Goal: Download file/media: Download file/media

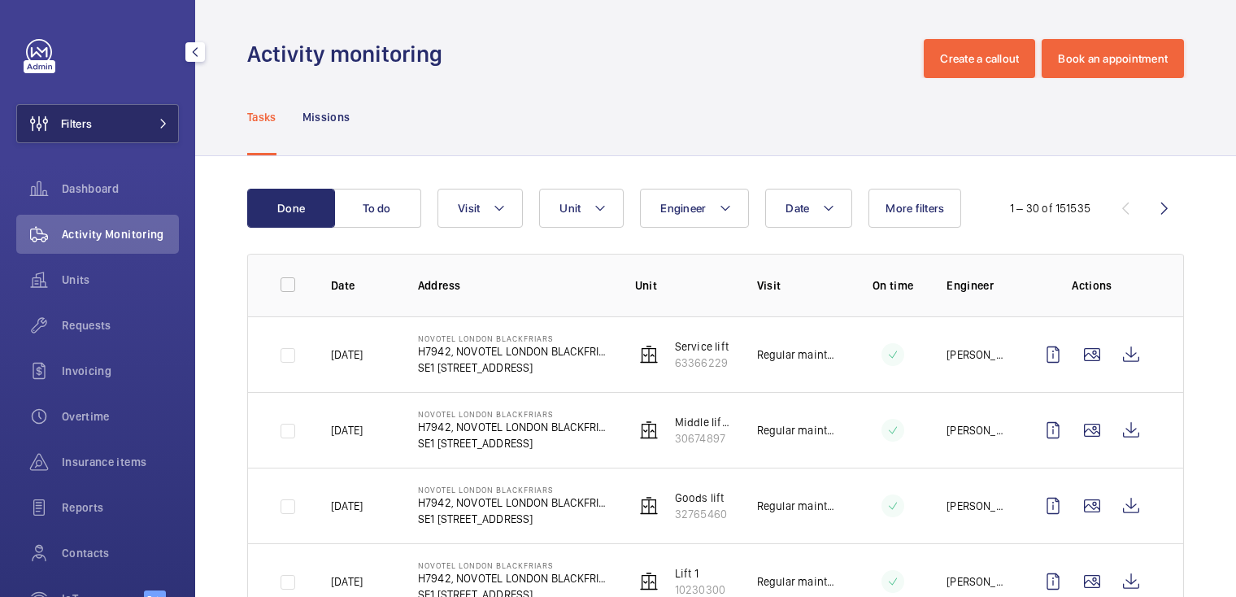
click at [111, 128] on button "Filters" at bounding box center [97, 123] width 163 height 39
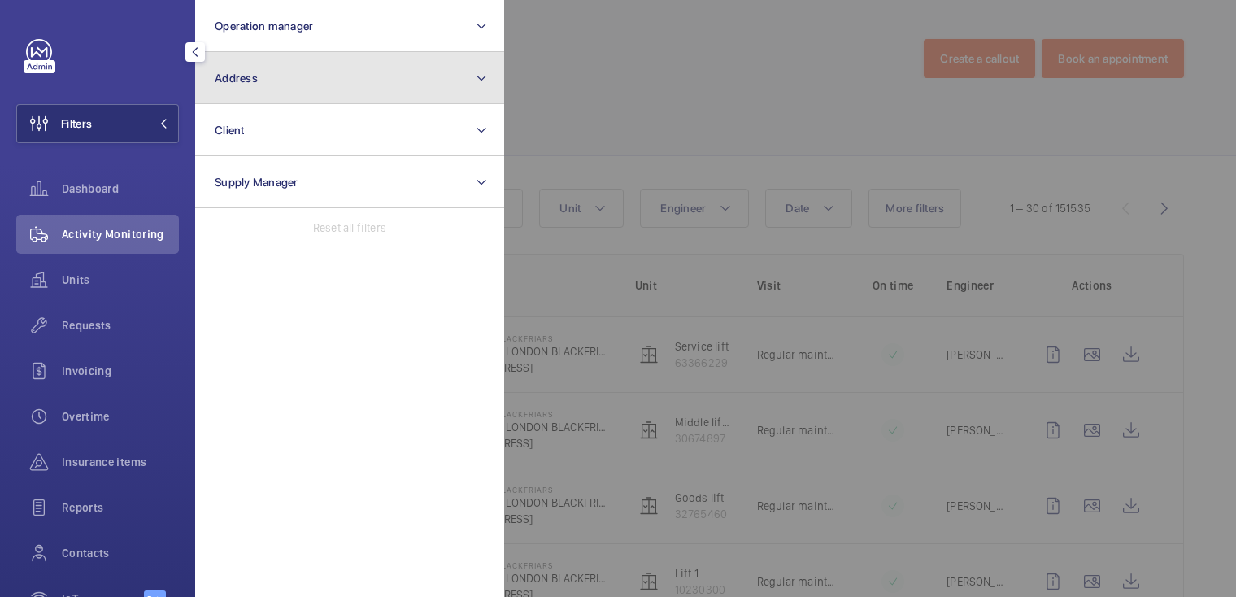
click at [255, 94] on button "Address" at bounding box center [349, 78] width 309 height 52
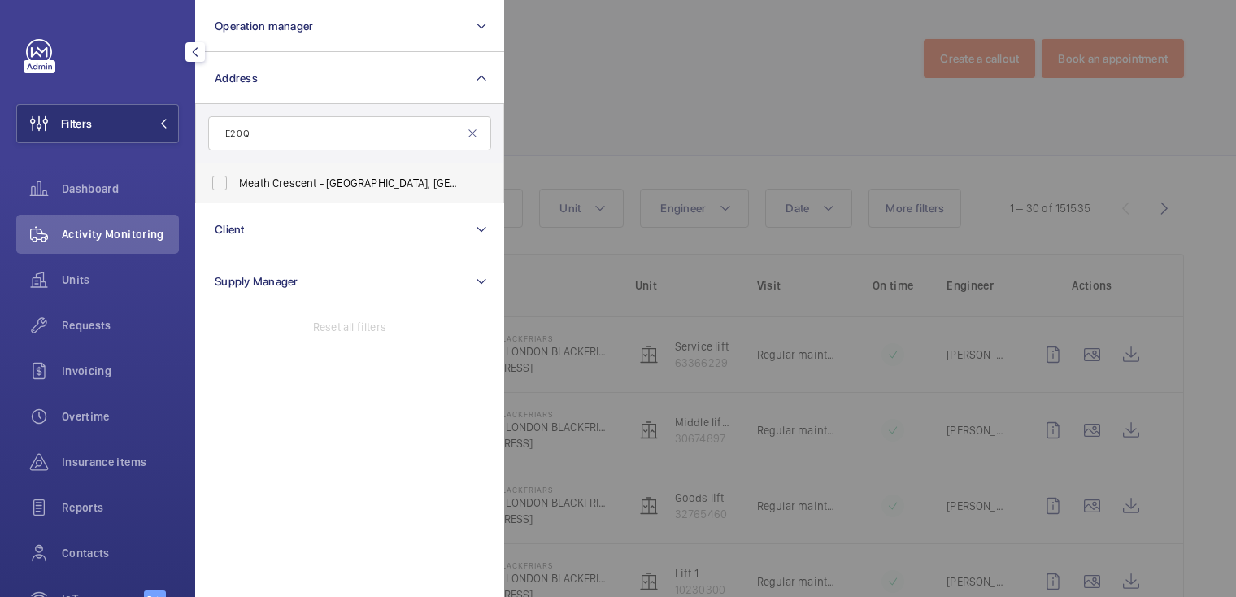
type input "E2 0Q"
click at [323, 188] on span "Meath Crescent - [GEOGRAPHIC_DATA] 0Q G" at bounding box center [351, 183] width 224 height 16
click at [236, 188] on input "Meath Crescent - [GEOGRAPHIC_DATA] 0Q G" at bounding box center [219, 183] width 33 height 33
checkbox input "true"
click at [690, 45] on div at bounding box center [1122, 298] width 1236 height 597
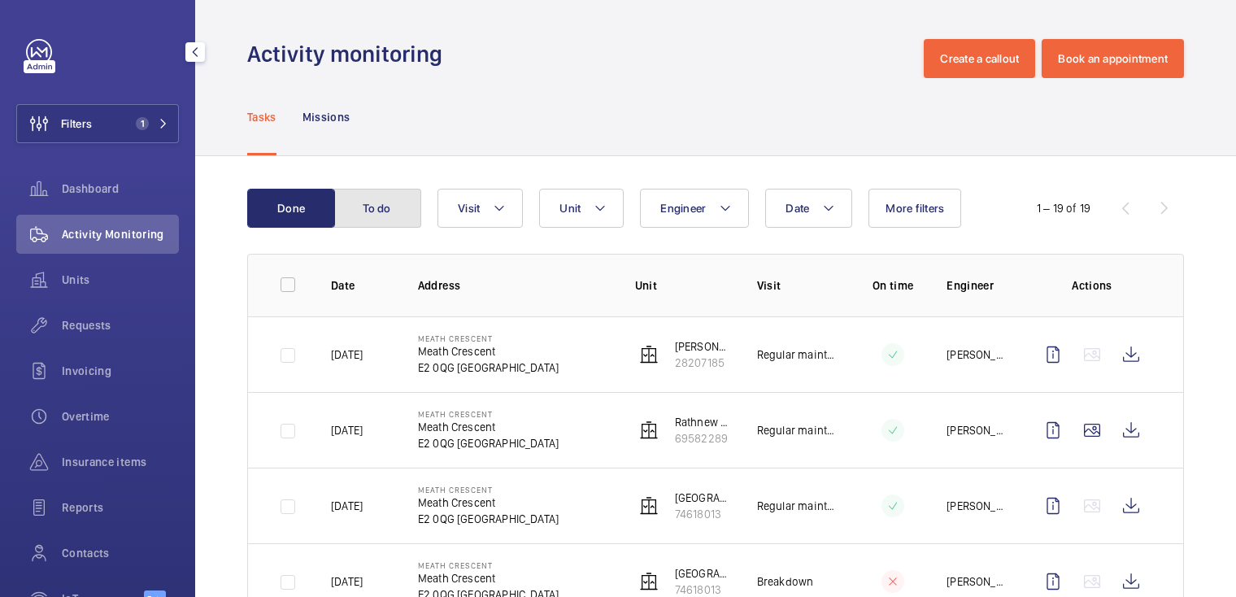
click at [389, 217] on button "To do" at bounding box center [377, 208] width 88 height 39
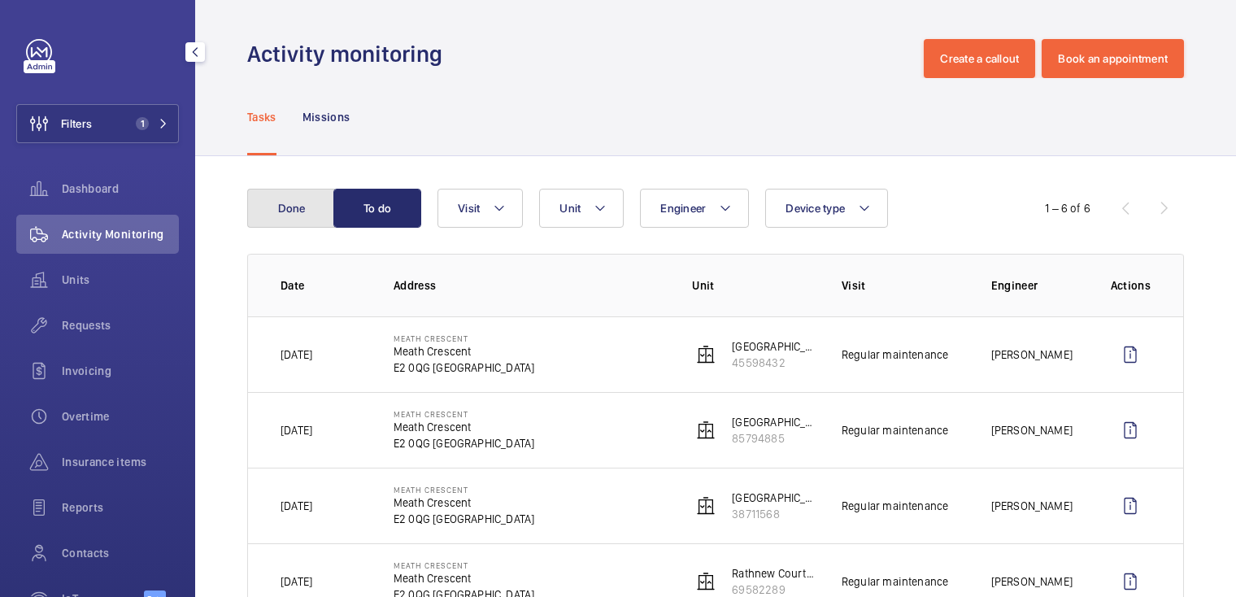
click at [302, 216] on button "Done" at bounding box center [291, 208] width 88 height 39
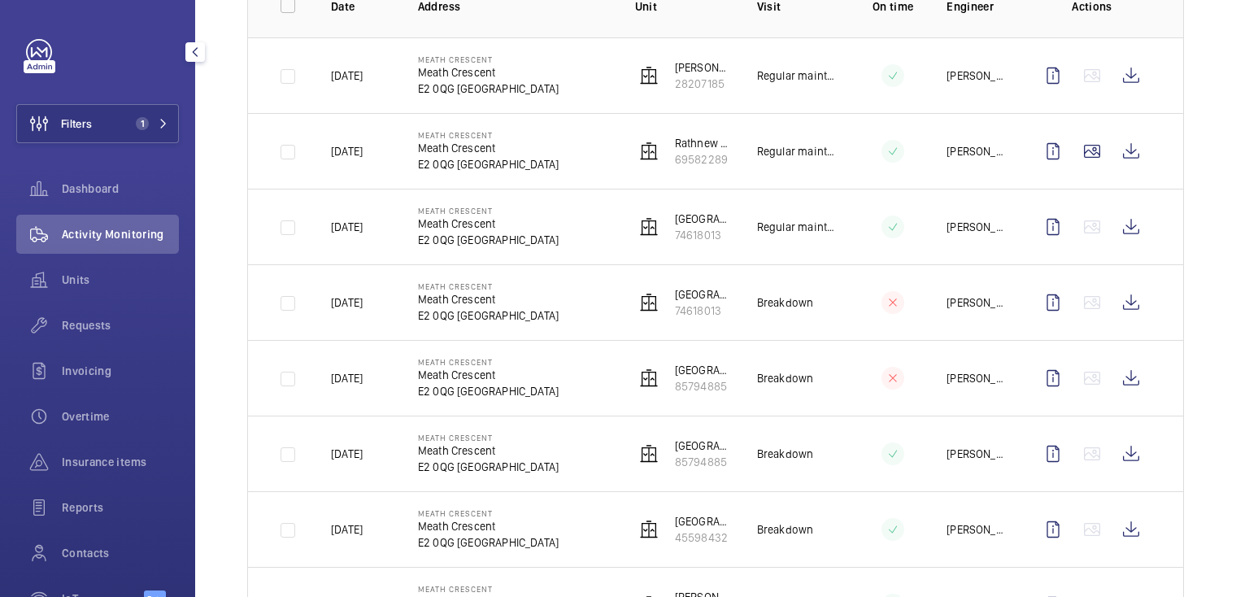
scroll to position [228, 0]
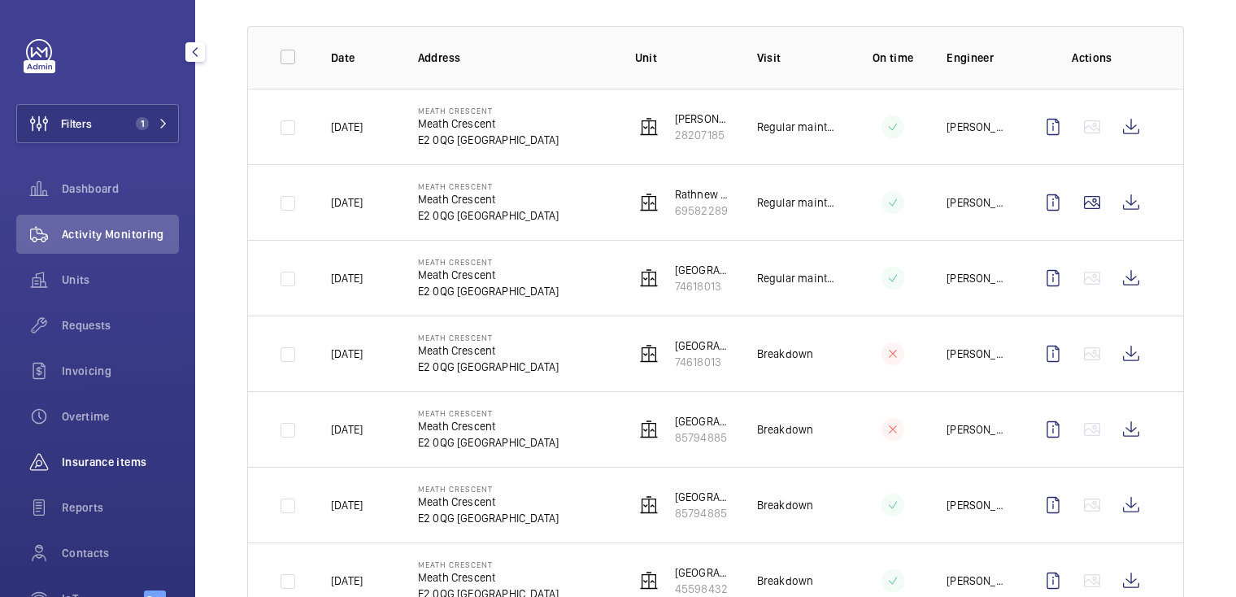
click at [105, 467] on span "Insurance items" at bounding box center [120, 462] width 117 height 16
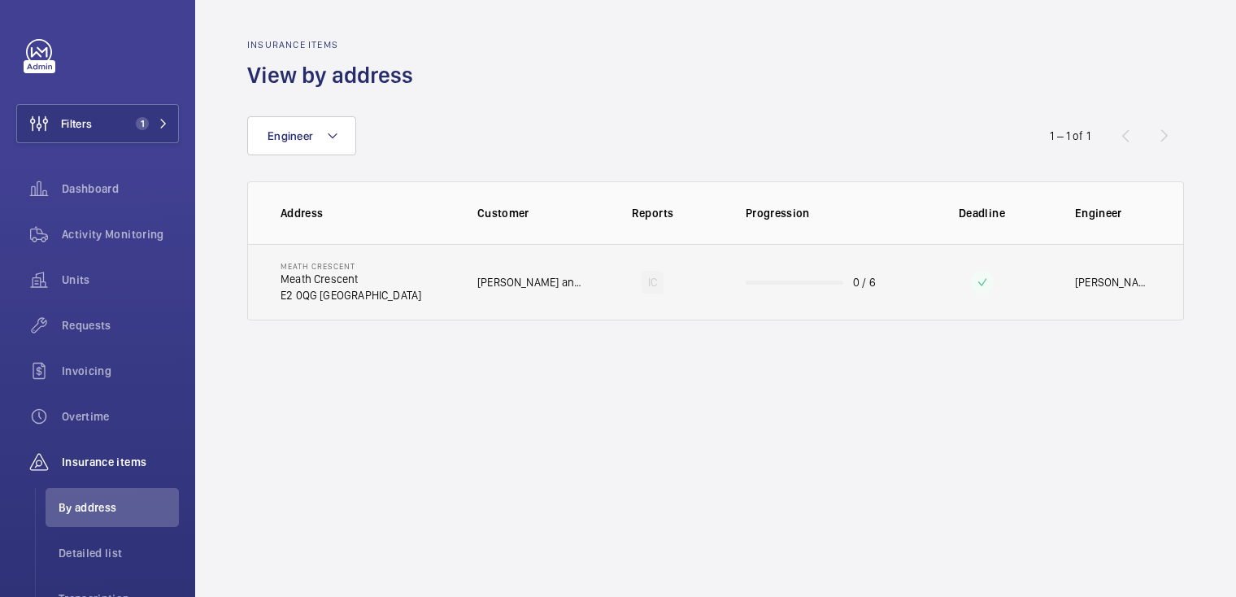
click at [756, 285] on td "0 / 6" at bounding box center [817, 282] width 195 height 76
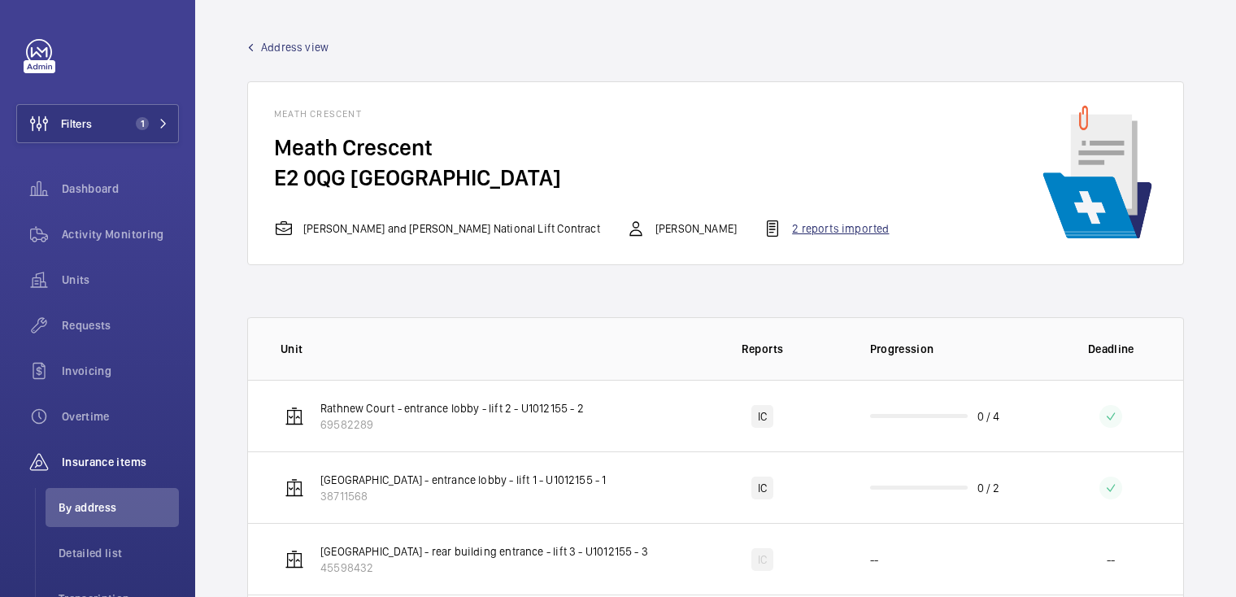
click at [764, 223] on div "2 reports imported" at bounding box center [826, 229] width 126 height 20
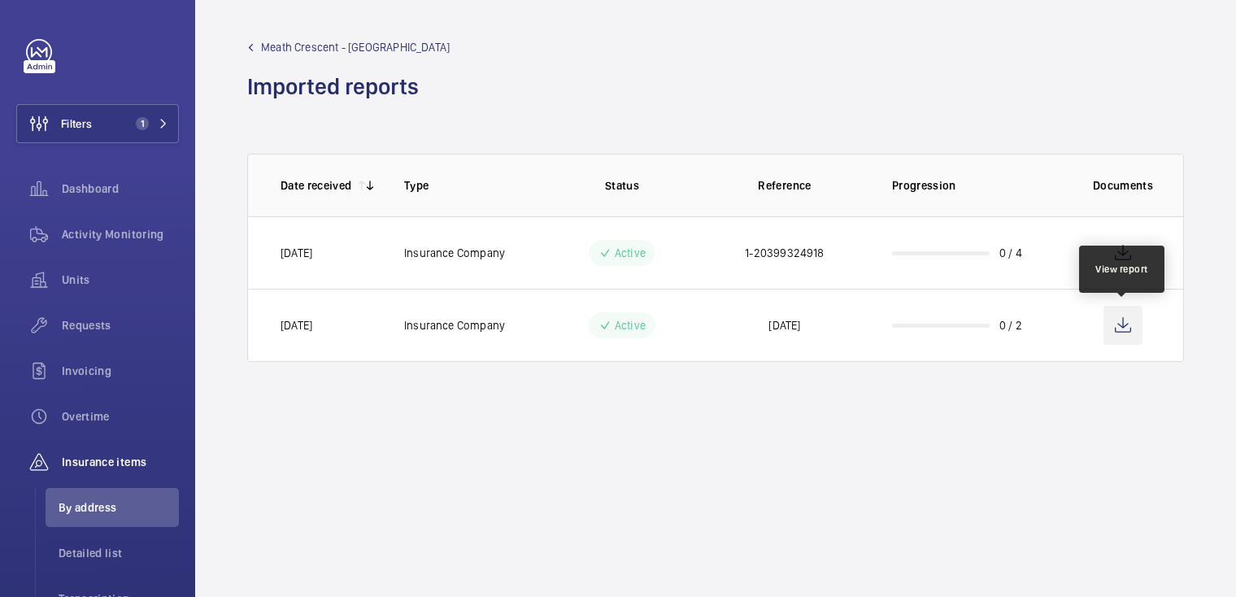
click at [1125, 329] on wm-front-icon-button at bounding box center [1123, 325] width 39 height 39
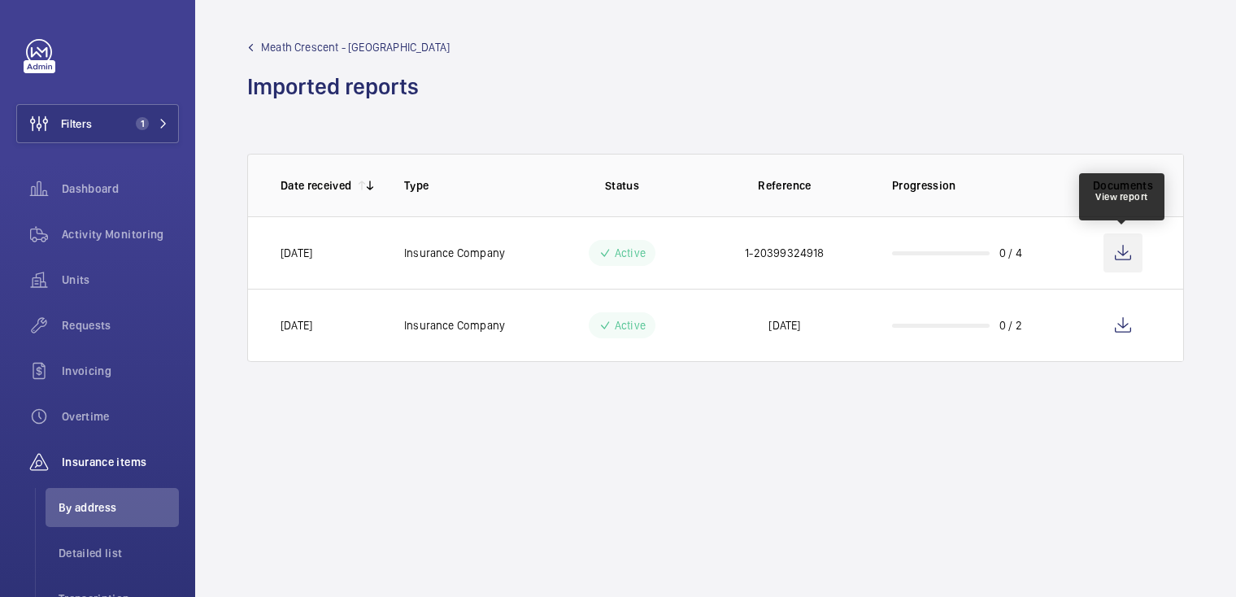
click at [1125, 254] on wm-front-icon-button at bounding box center [1123, 252] width 39 height 39
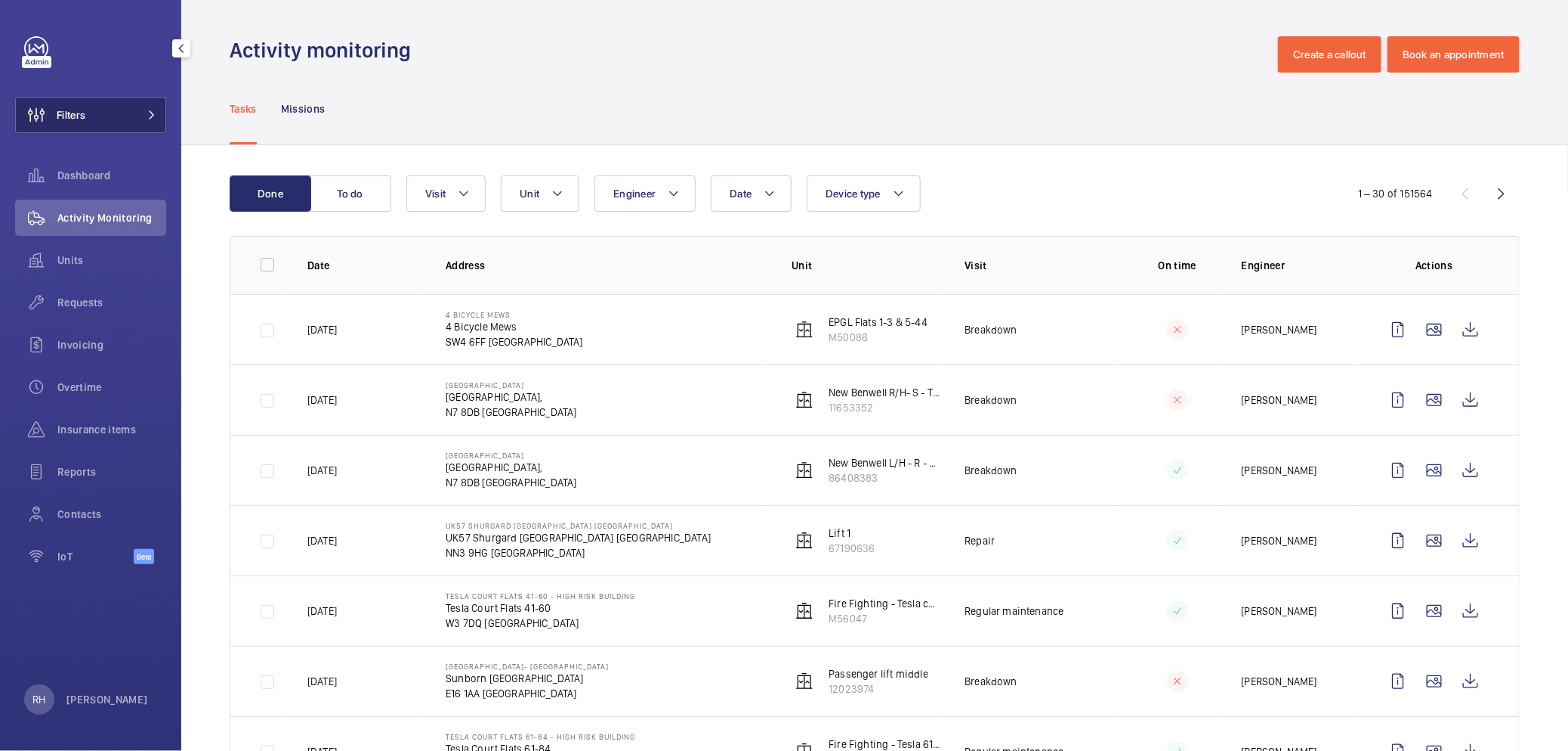
click at [119, 120] on button "Filters" at bounding box center [90, 114] width 151 height 36
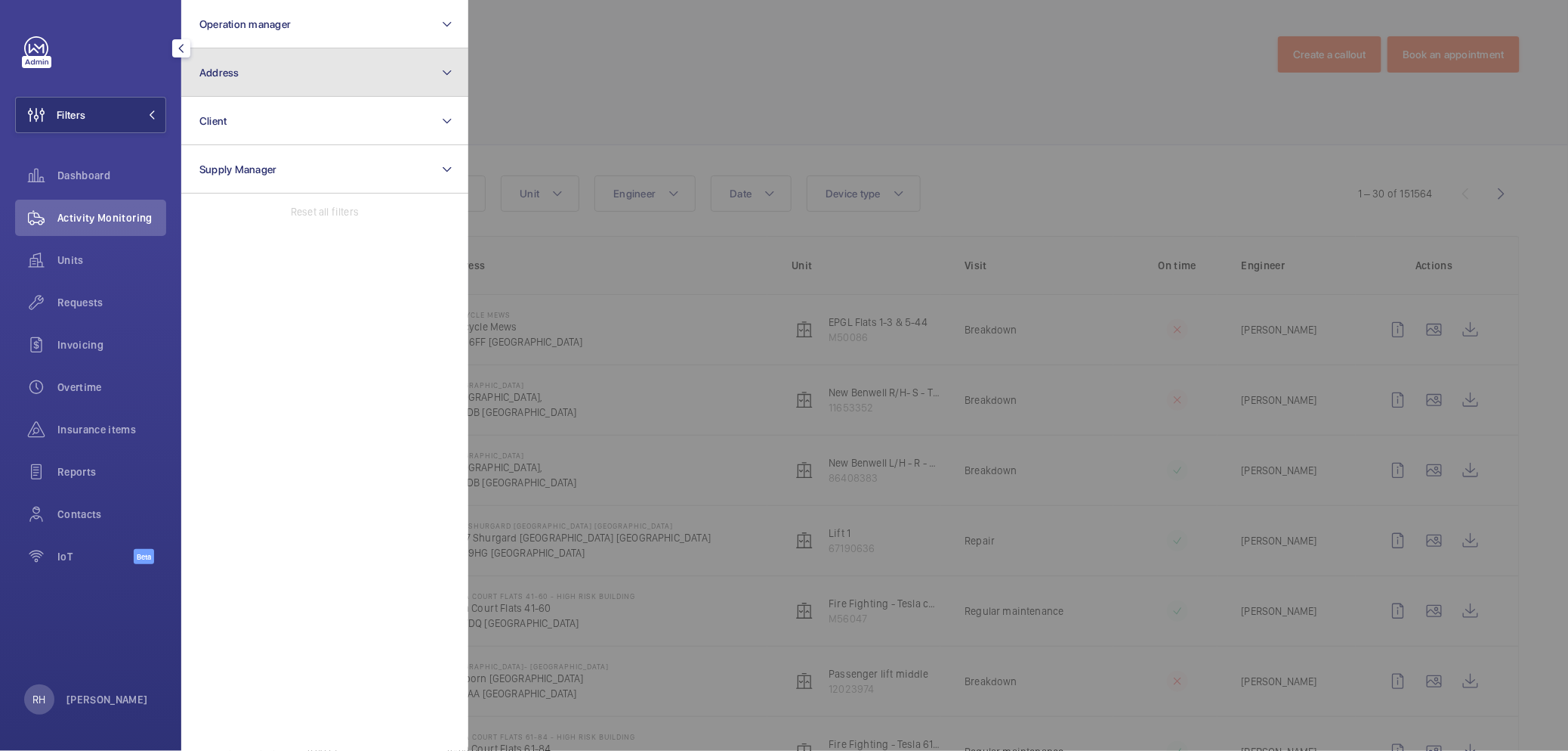
click at [246, 90] on button "Address" at bounding box center [324, 72] width 287 height 48
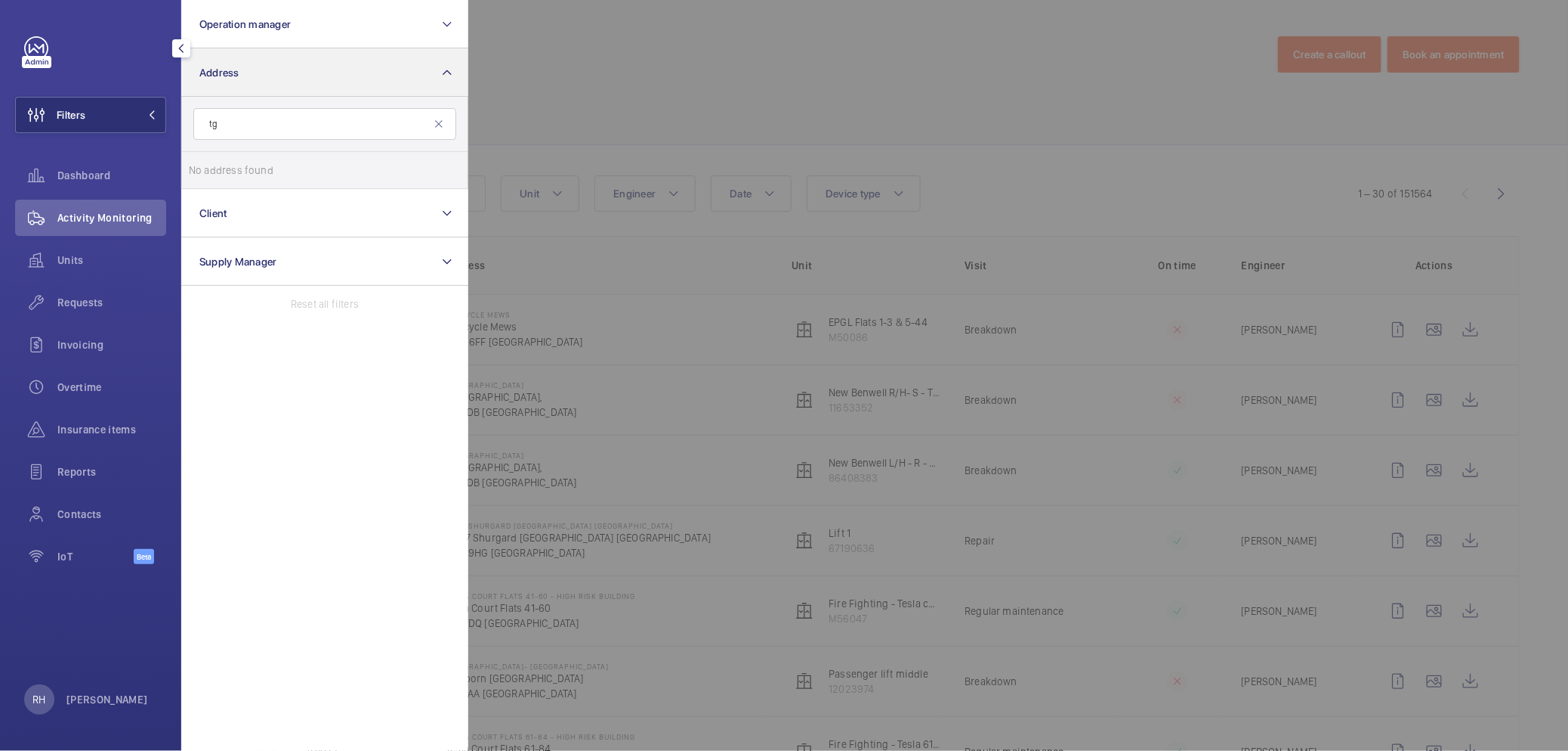
type input "t"
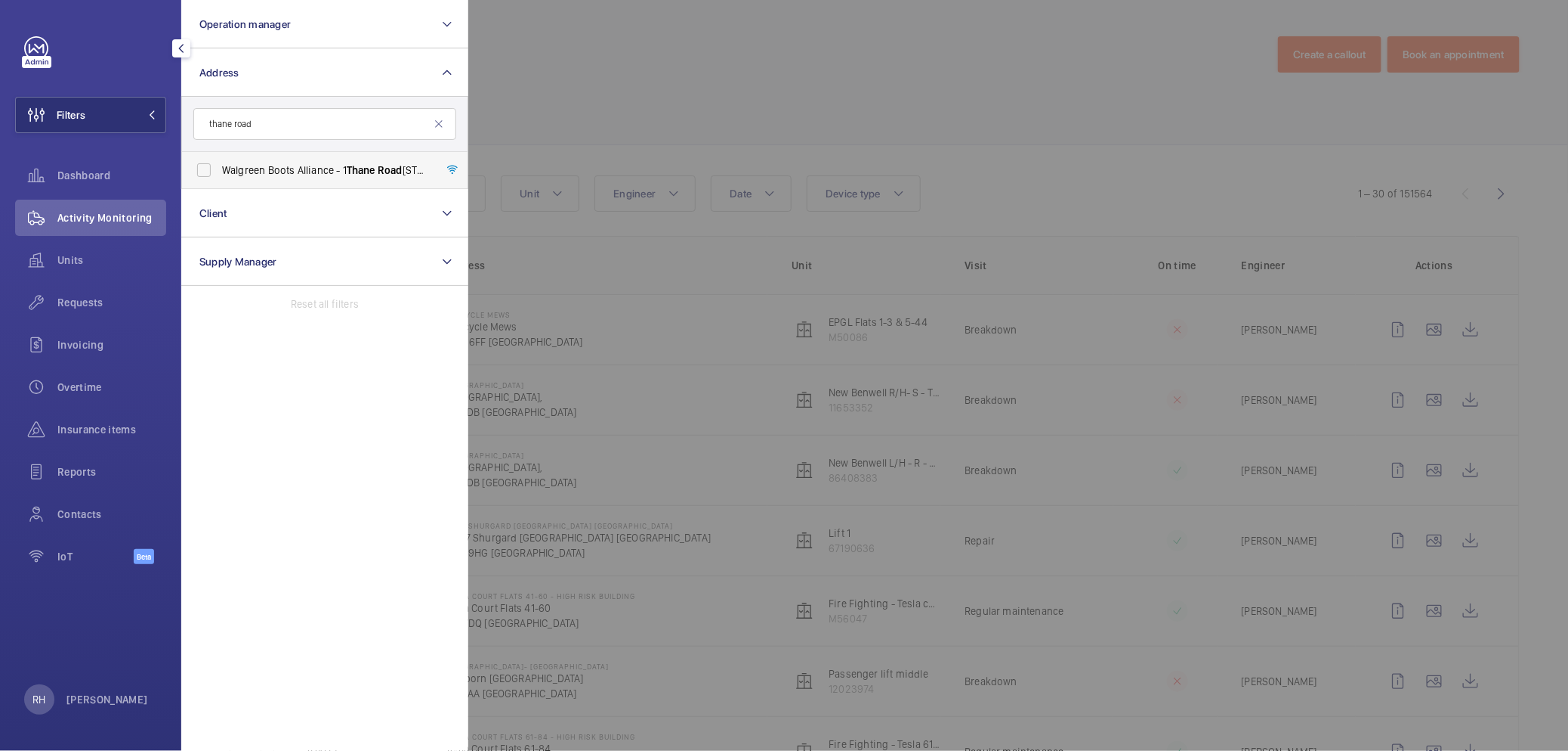
type input "thane road"
click at [291, 168] on span "Walgreen Boots Alliance - 1 Thane Road West, NOTTINGHAM NG2 3AA" at bounding box center [326, 170] width 208 height 15
click at [219, 168] on input "Walgreen Boots Alliance - 1 Thane Road West, NOTTINGHAM NG2 3AA" at bounding box center [203, 170] width 31 height 31
checkbox input "true"
click at [629, 70] on div at bounding box center [1252, 376] width 1568 height 751
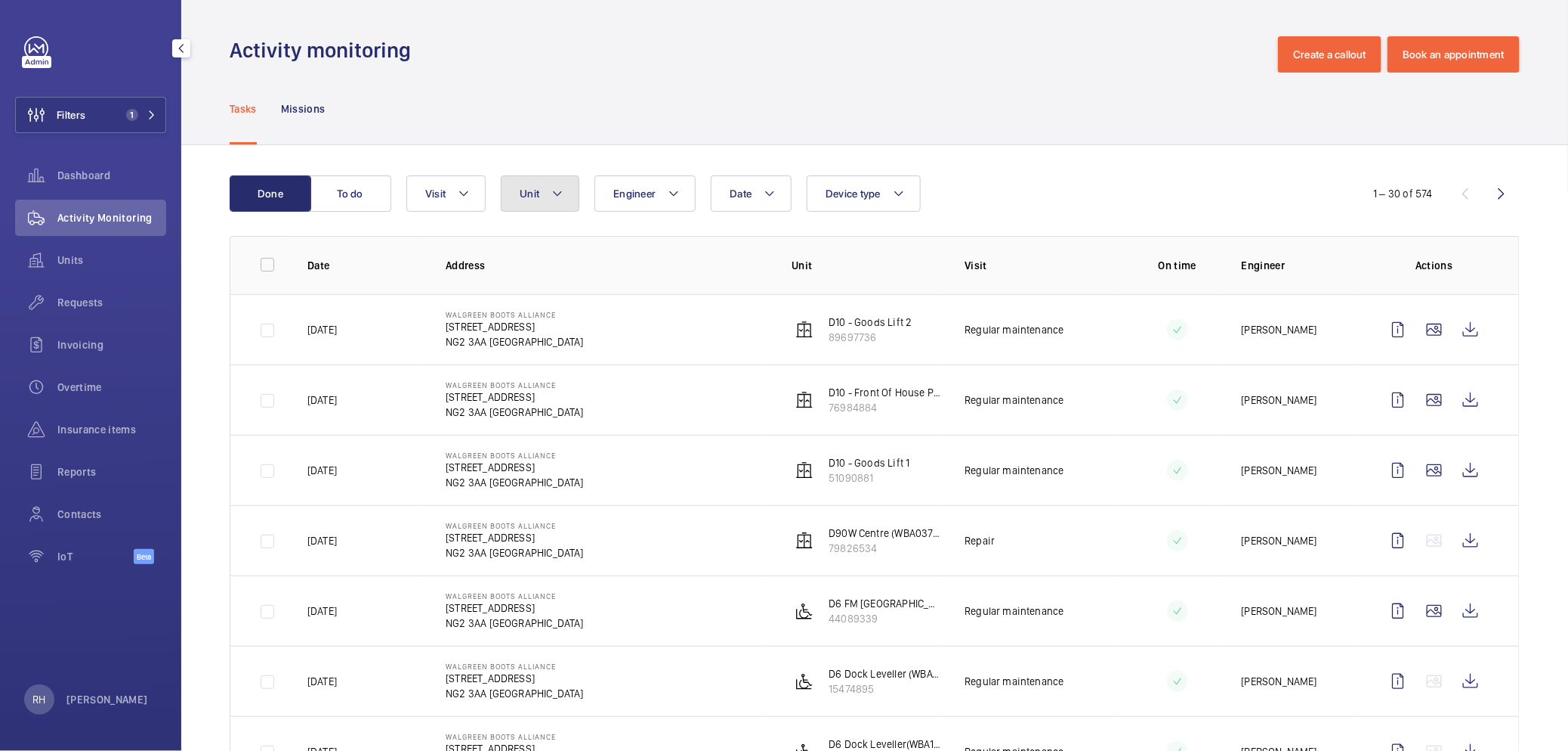
click at [553, 199] on mat-icon at bounding box center [557, 193] width 12 height 19
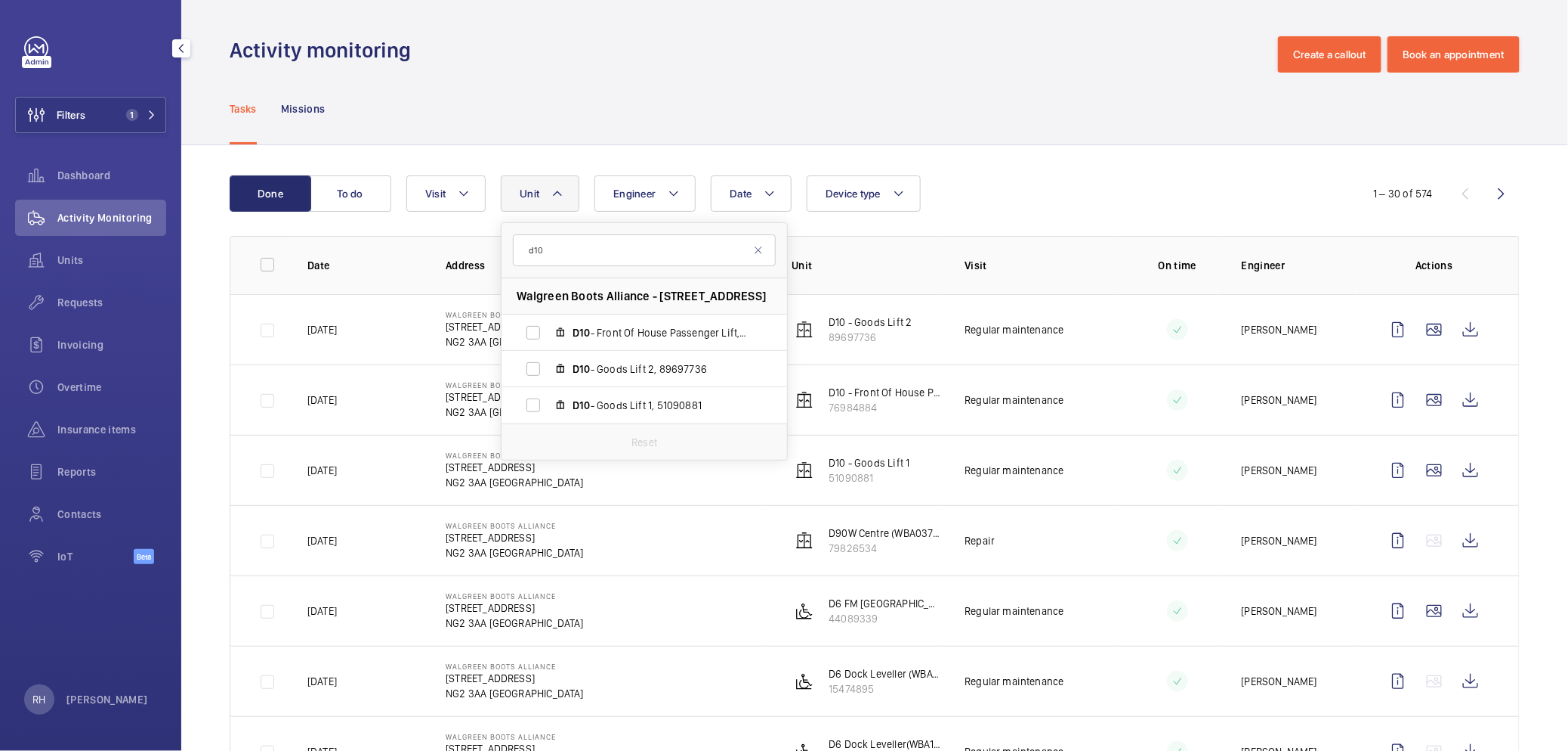
type input "d10"
click at [1068, 189] on div "Date Engineer Unit d10 Walgreen Boots Alliance - 1 Thane Road West, NG2 3AA NOT…" at bounding box center [872, 193] width 932 height 36
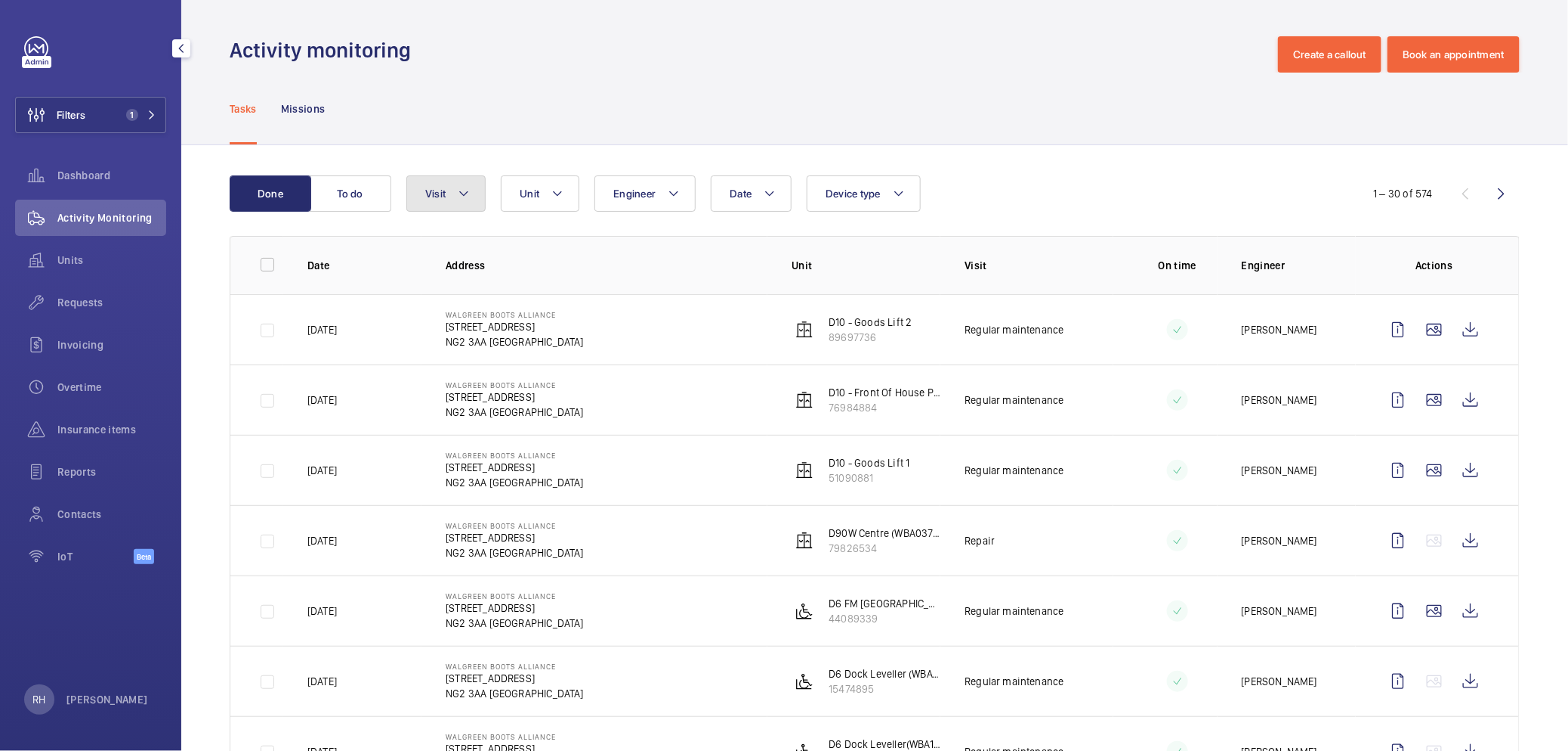
click at [469, 204] on button "Visit" at bounding box center [446, 193] width 79 height 36
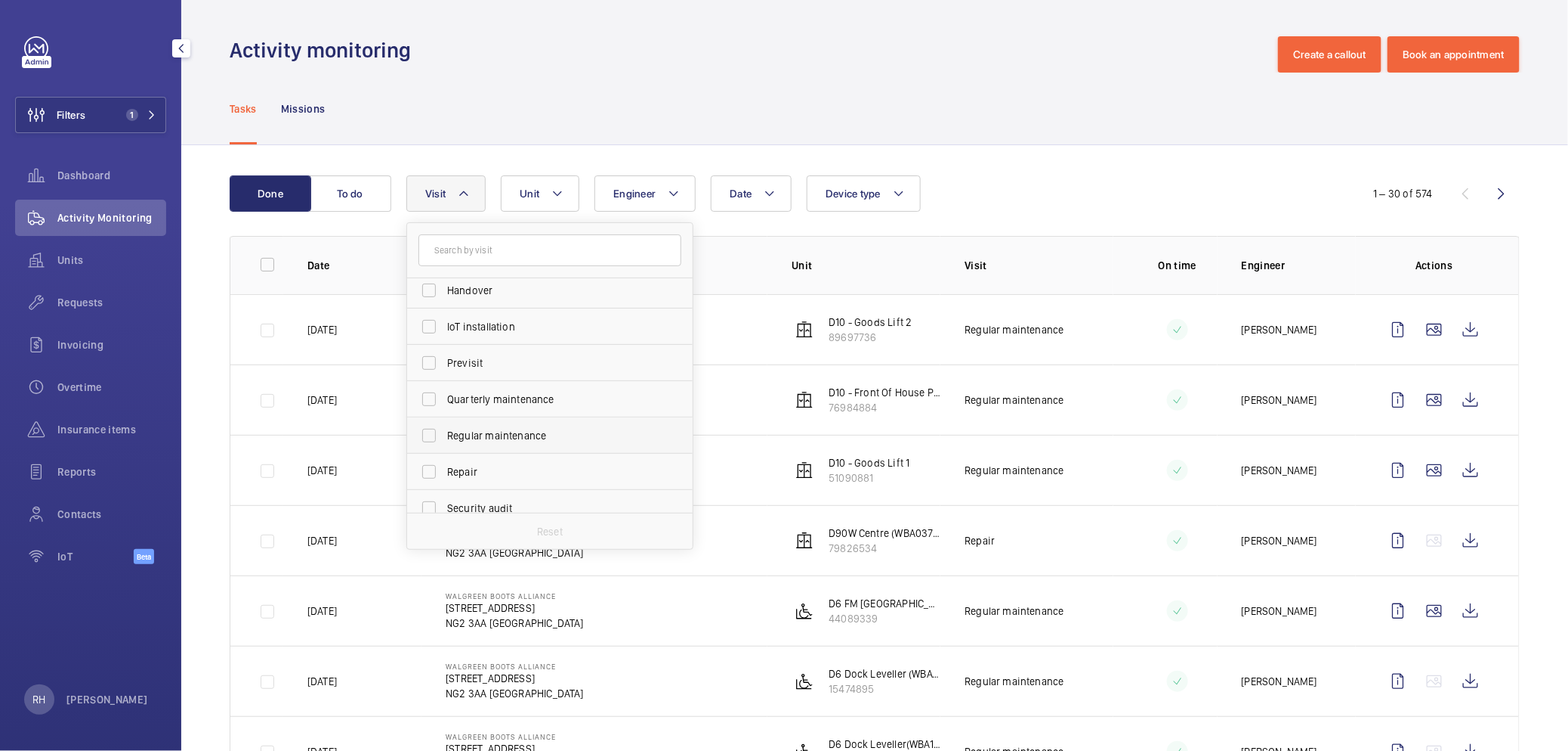
scroll to position [168, 0]
click at [519, 424] on span "Regular maintenance" at bounding box center [551, 418] width 208 height 15
click at [444, 424] on input "Regular maintenance" at bounding box center [429, 418] width 31 height 31
checkbox input "true"
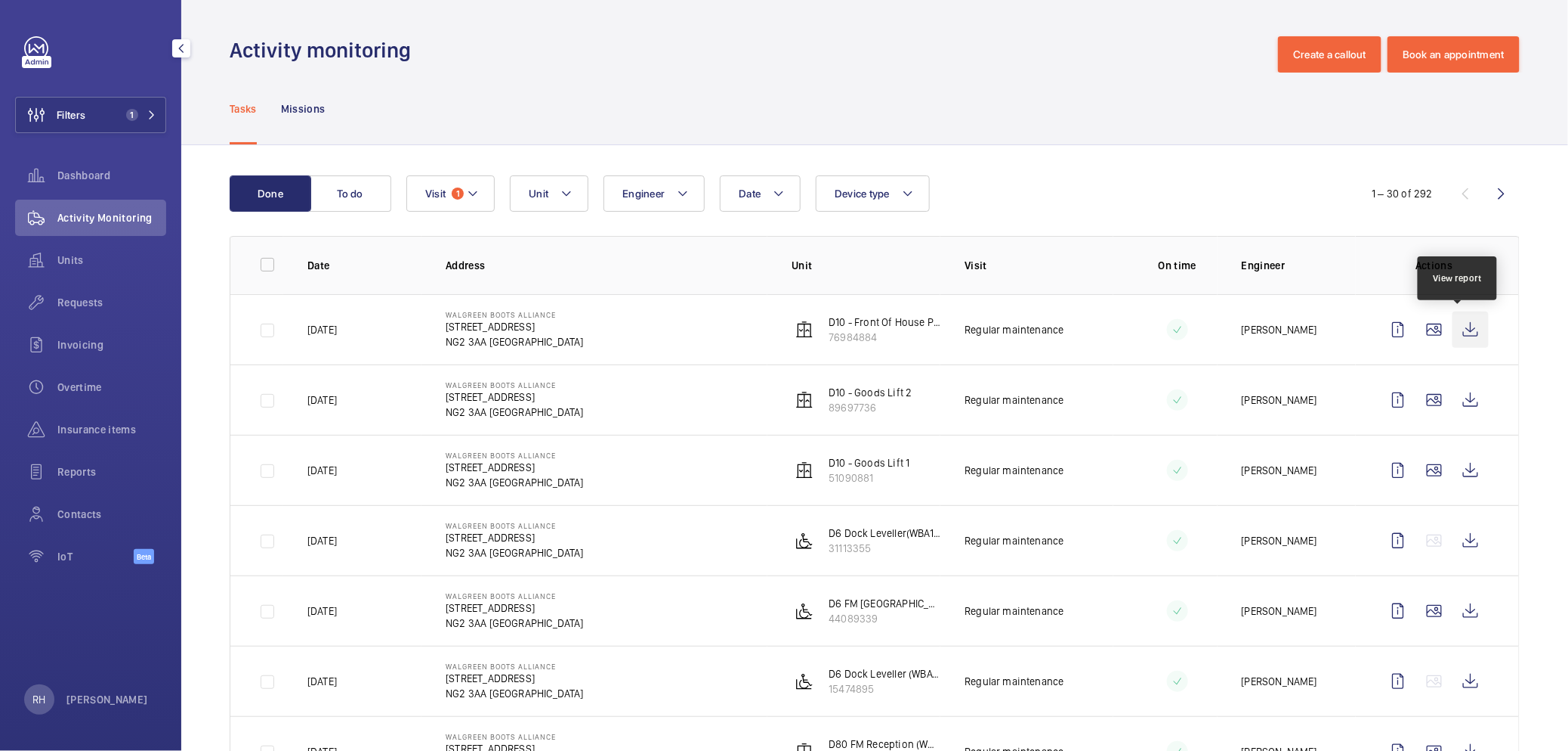
click at [1462, 336] on wm-front-icon-button at bounding box center [1470, 329] width 36 height 36
click at [1457, 399] on wm-front-icon-button at bounding box center [1470, 400] width 36 height 36
click at [1464, 473] on wm-front-icon-button at bounding box center [1470, 469] width 36 height 36
click at [563, 192] on mat-icon at bounding box center [566, 193] width 12 height 19
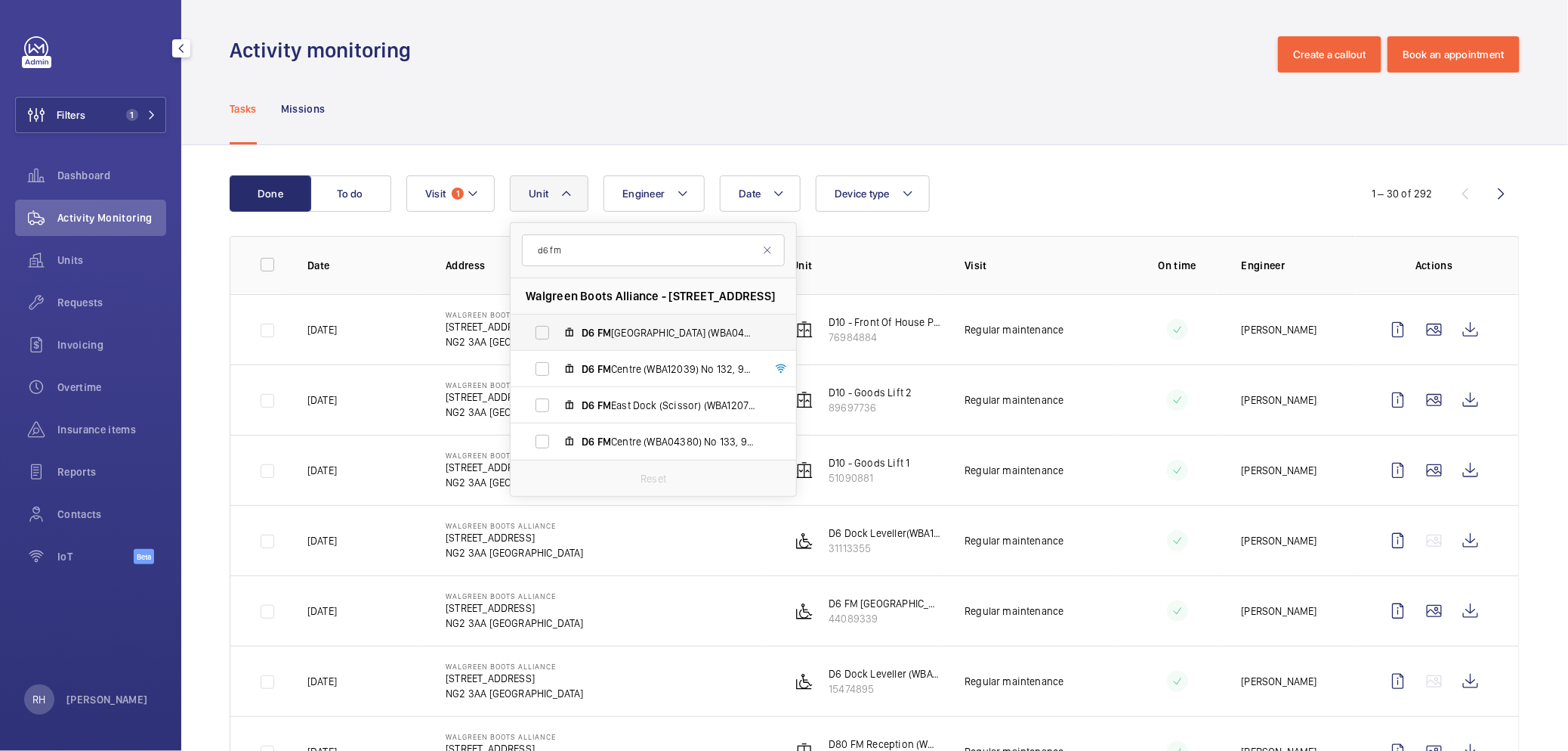
type input "d6 fm"
click at [597, 326] on span "FM" at bounding box center [604, 332] width 14 height 12
click at [557, 326] on input "D6 FM North Dock (WBA04419) No 128, 40921193" at bounding box center [542, 333] width 31 height 31
checkbox input "true"
drag, startPoint x: 592, startPoint y: 362, endPoint x: 591, endPoint y: 374, distance: 12.0
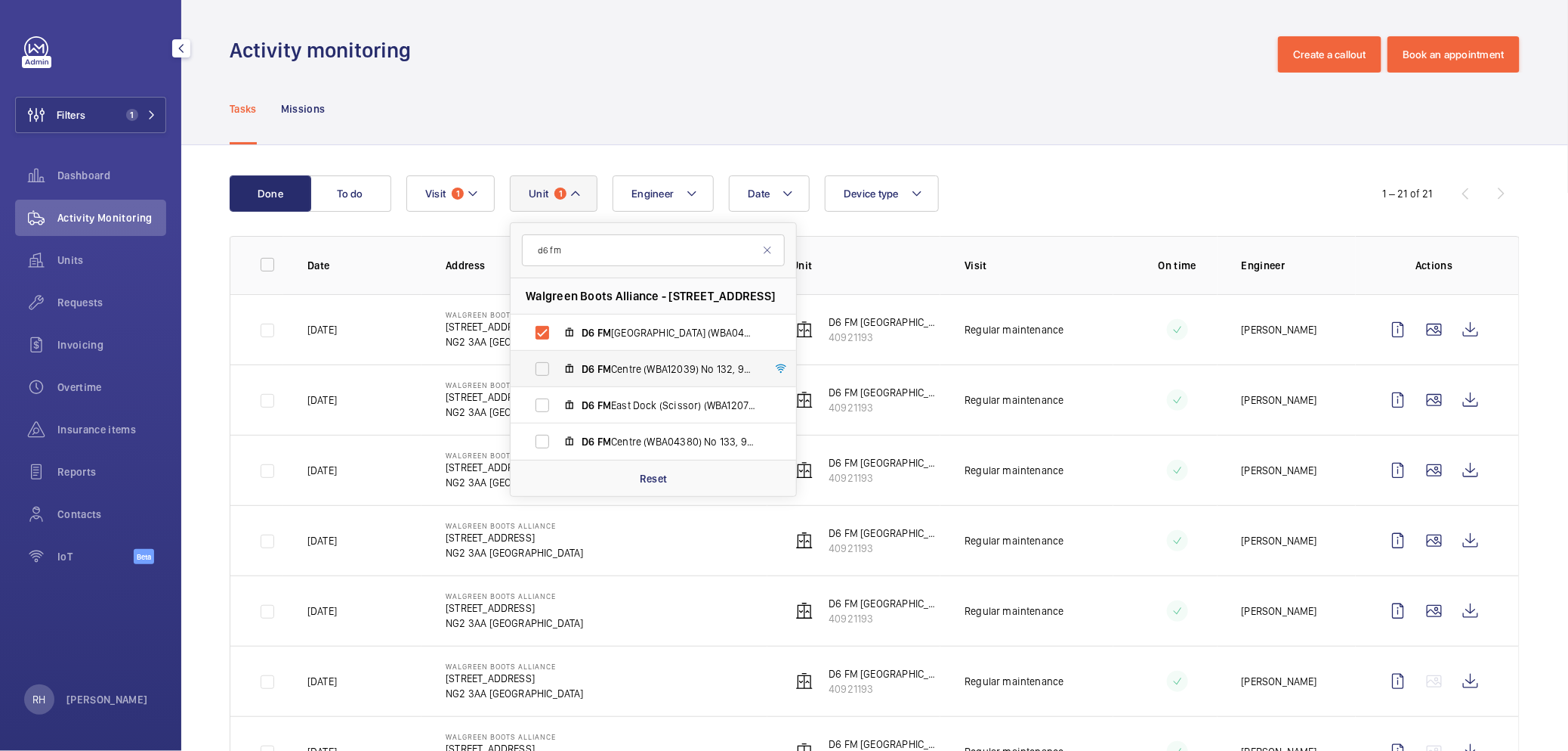
click at [592, 362] on span "D6" at bounding box center [588, 368] width 13 height 12
click at [557, 362] on input "D6 FM Centre (WBA12039) No 132, 98743601" at bounding box center [542, 369] width 31 height 31
checkbox input "true"
drag, startPoint x: 584, startPoint y: 401, endPoint x: 585, endPoint y: 408, distance: 7.1
click at [584, 401] on span "D6" at bounding box center [588, 404] width 13 height 12
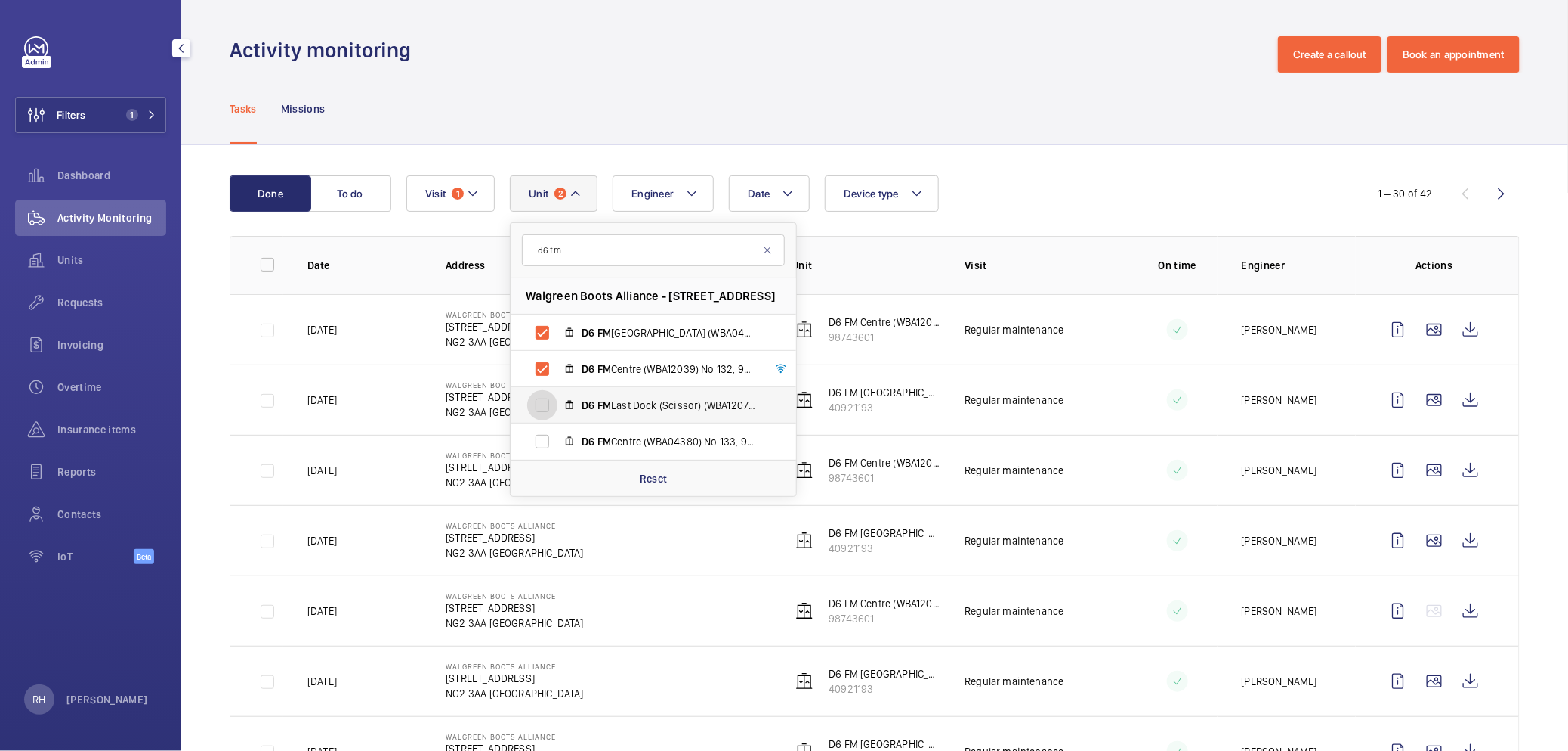
click at [557, 401] on input "D6 FM East Dock (Scissor) (WBA12076) No 122, 44089339" at bounding box center [542, 405] width 31 height 31
checkbox input "true"
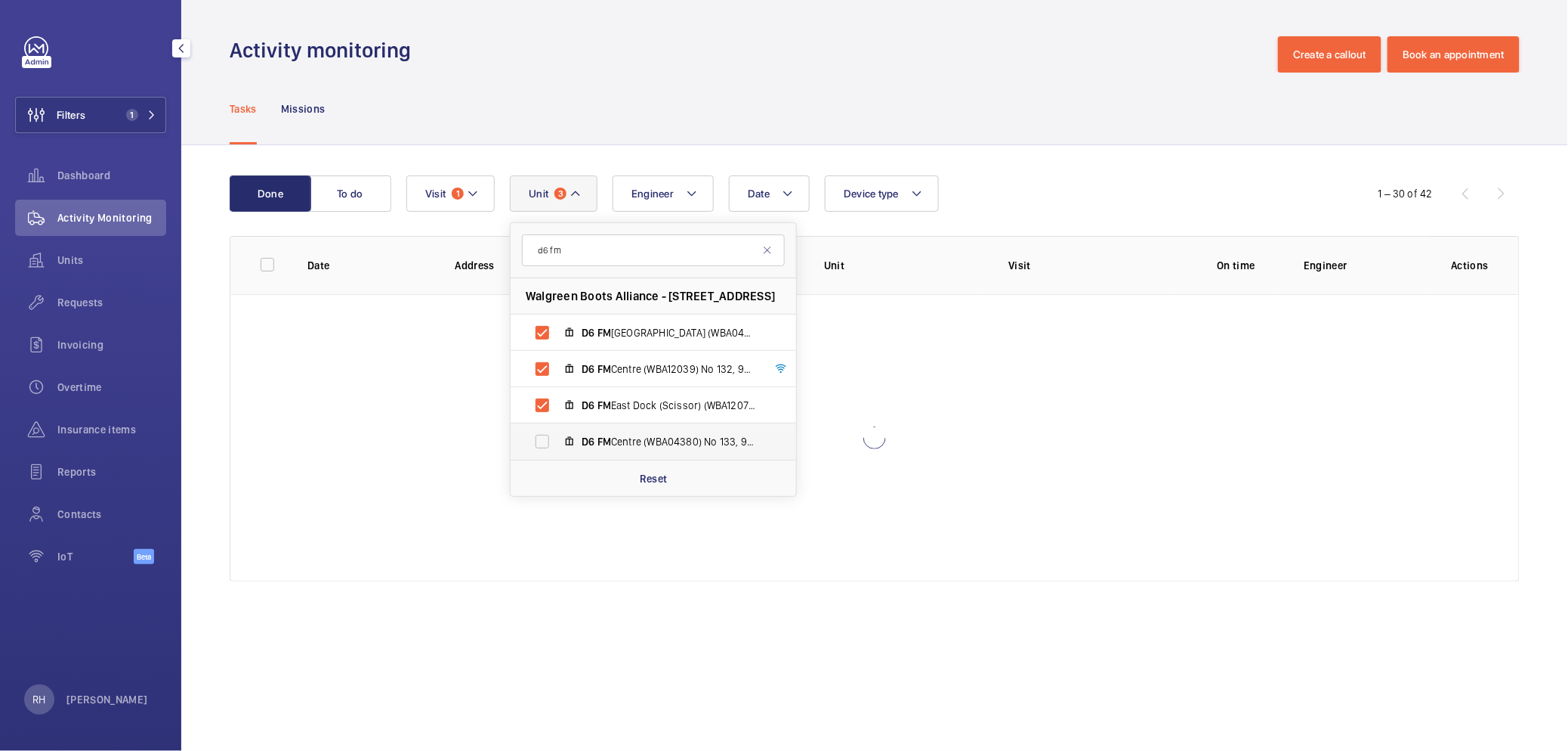
click at [595, 427] on label "D6 FM Centre (WBA04380) No 133, 98655982" at bounding box center [641, 441] width 261 height 36
click at [557, 427] on input "D6 FM Centre (WBA04380) No 133, 98655982" at bounding box center [542, 441] width 31 height 31
checkbox input "true"
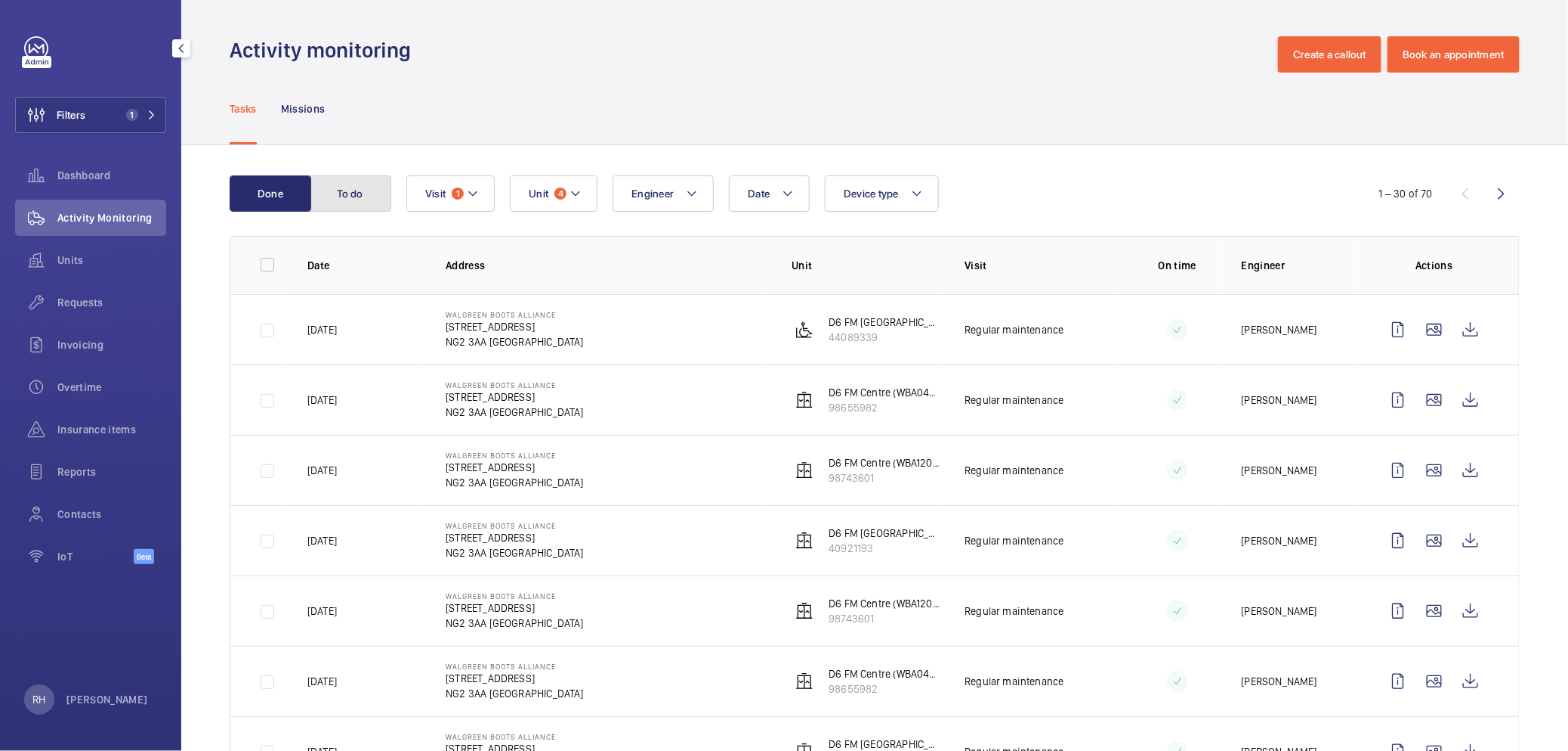
click at [358, 198] on button "To do" at bounding box center [350, 193] width 82 height 36
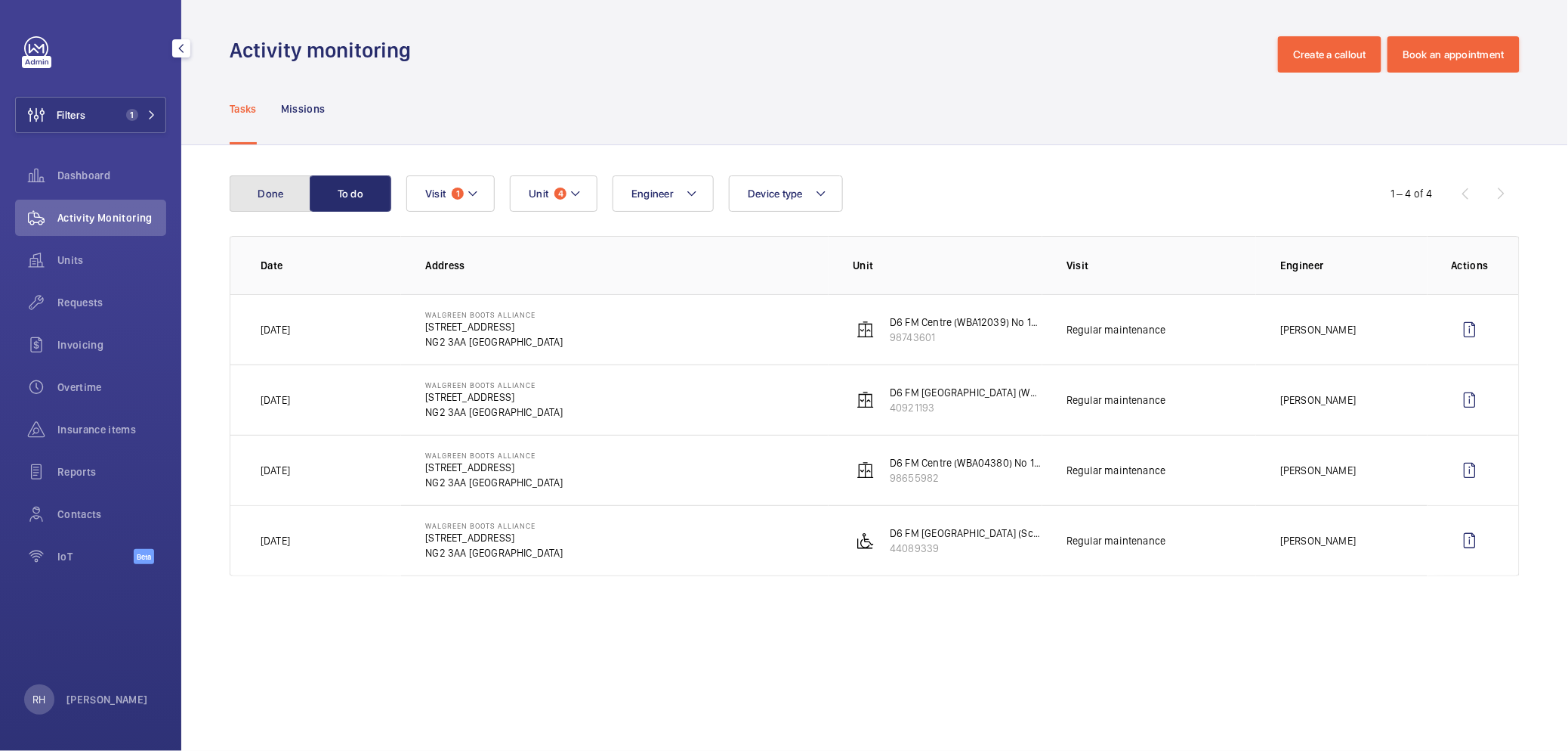
click at [280, 204] on button "Done" at bounding box center [270, 193] width 82 height 36
